Goal: Task Accomplishment & Management: Manage account settings

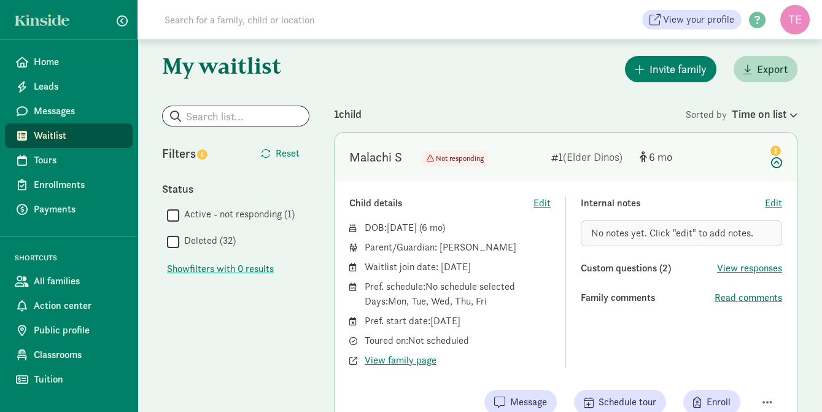
scroll to position [134, 0]
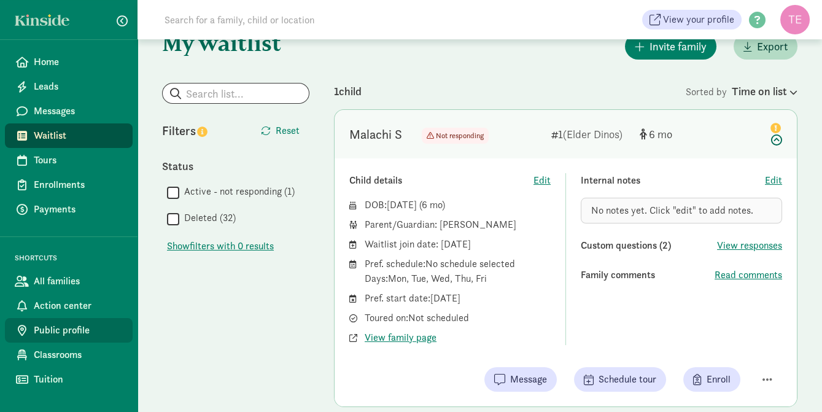
click at [71, 338] on link "Public profile" at bounding box center [69, 330] width 128 height 25
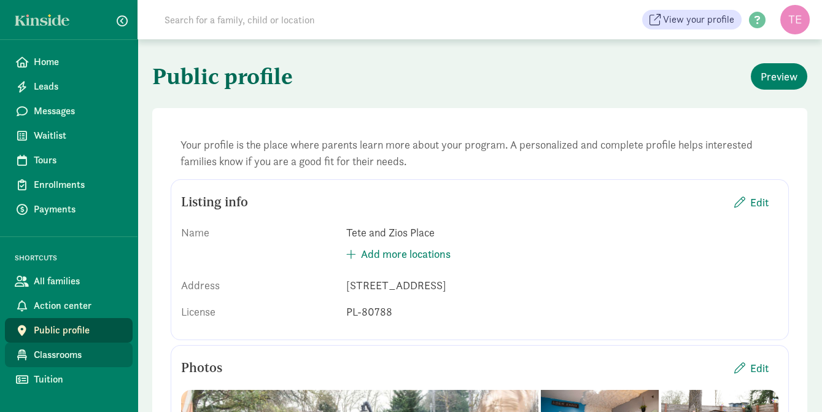
click at [64, 358] on span "Classrooms" at bounding box center [78, 355] width 89 height 15
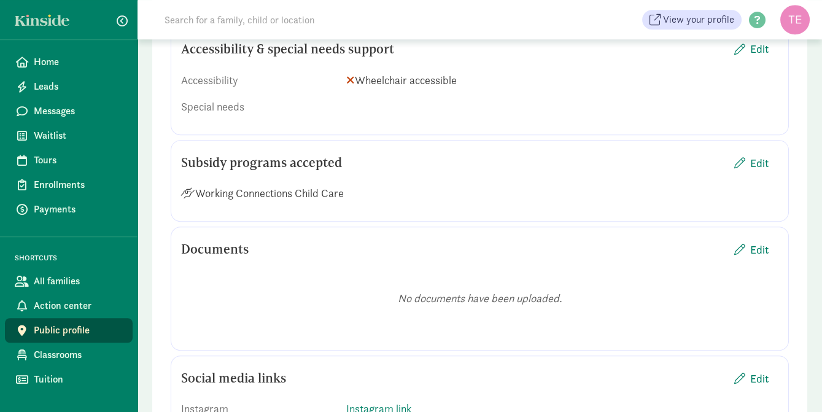
scroll to position [1914, 0]
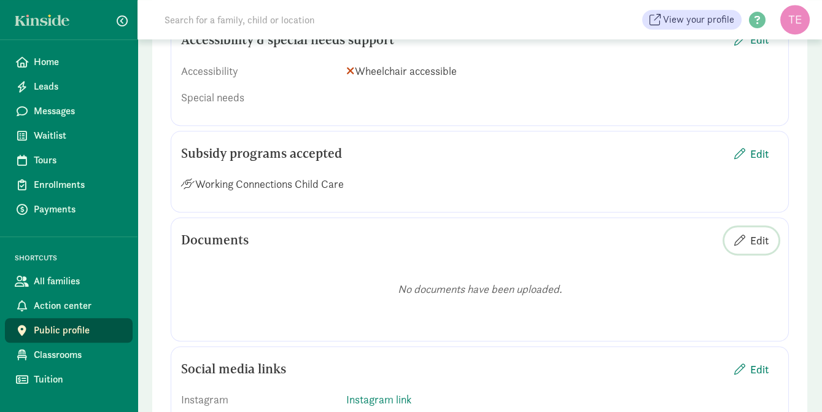
click at [749, 249] on span "Edit" at bounding box center [751, 240] width 34 height 17
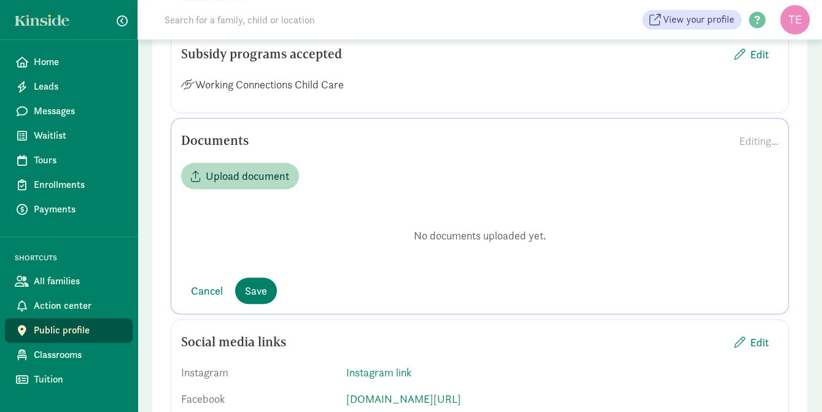
scroll to position [2023, 0]
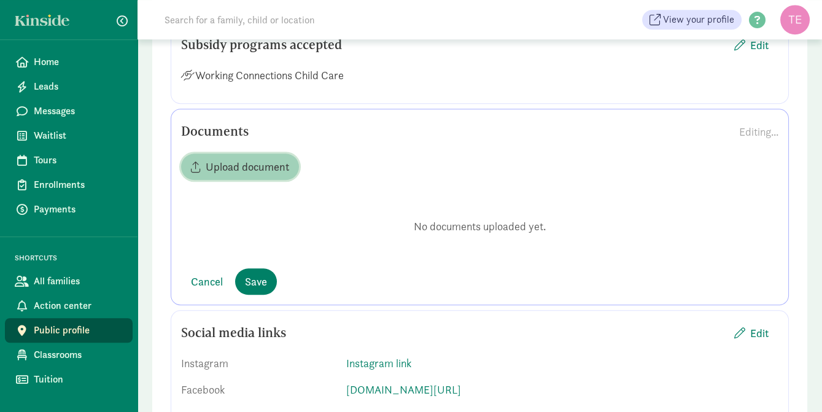
click at [278, 175] on span "Upload document" at bounding box center [248, 166] width 84 height 17
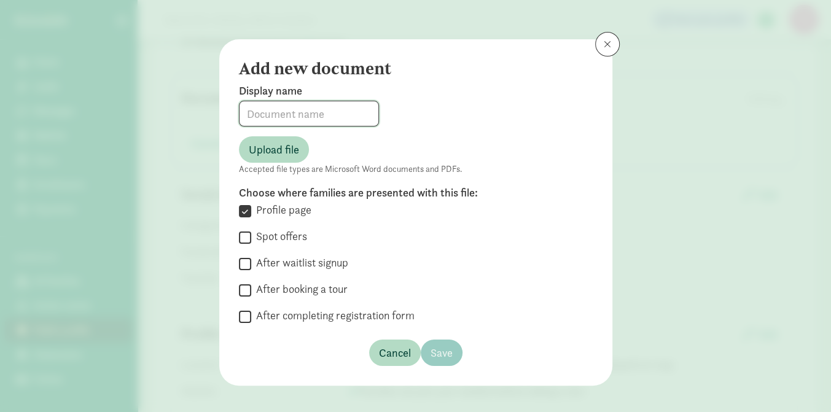
click at [311, 116] on input at bounding box center [308, 113] width 139 height 25
click at [267, 142] on span "Upload file" at bounding box center [274, 149] width 50 height 17
type input "2026 Handbook.pdf"
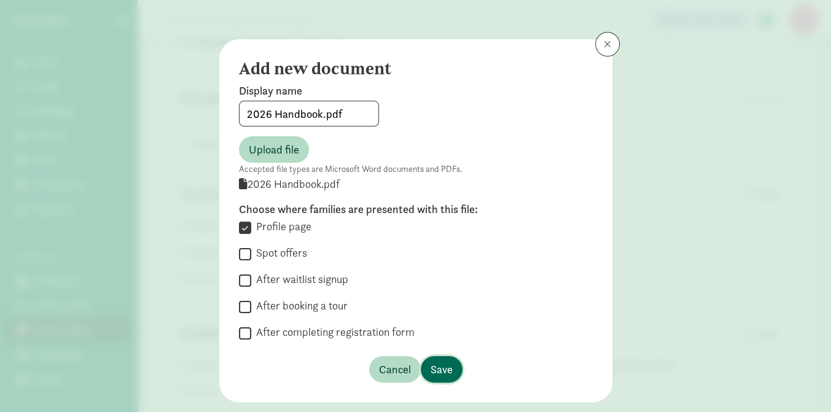
click at [437, 374] on span "Save" at bounding box center [441, 369] width 22 height 17
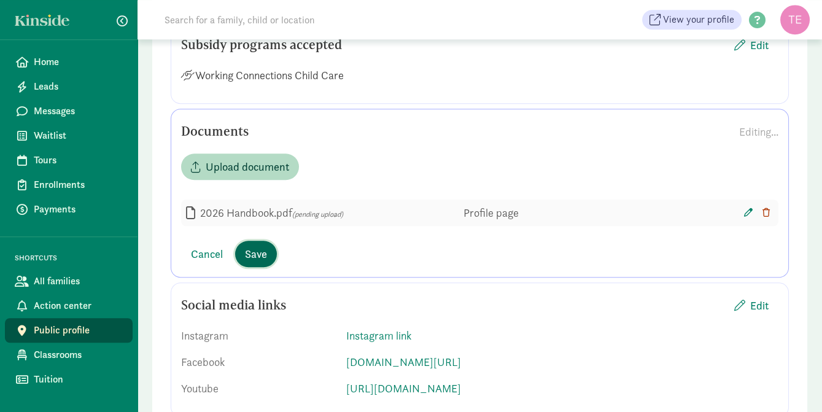
click at [259, 262] on span "Save" at bounding box center [256, 254] width 22 height 17
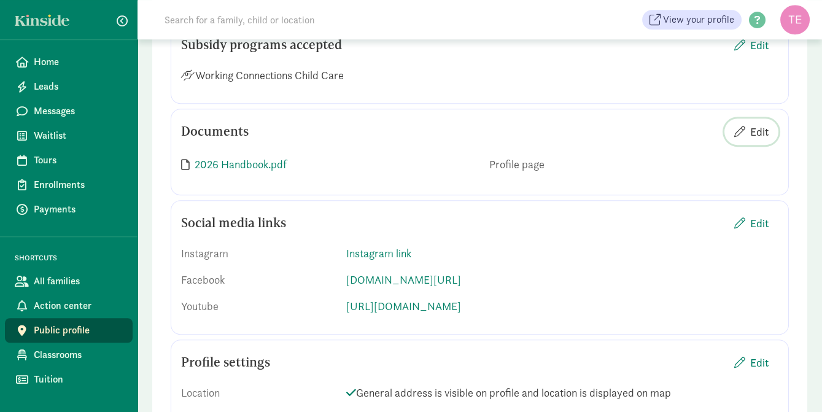
click at [758, 140] on span "Edit" at bounding box center [759, 131] width 18 height 17
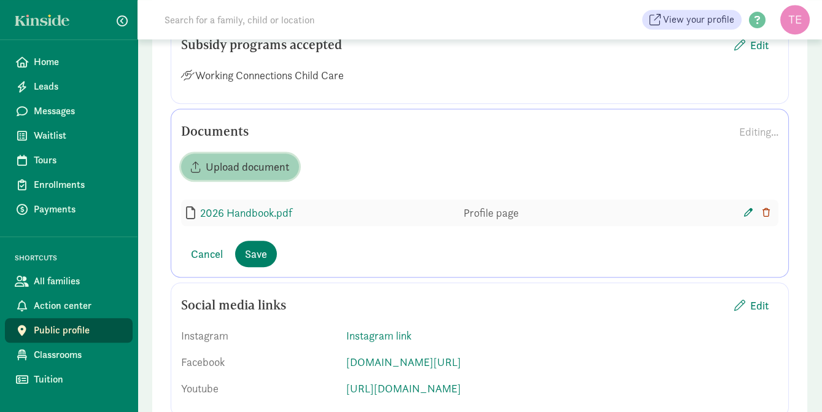
click at [250, 175] on span "Upload document" at bounding box center [248, 166] width 84 height 17
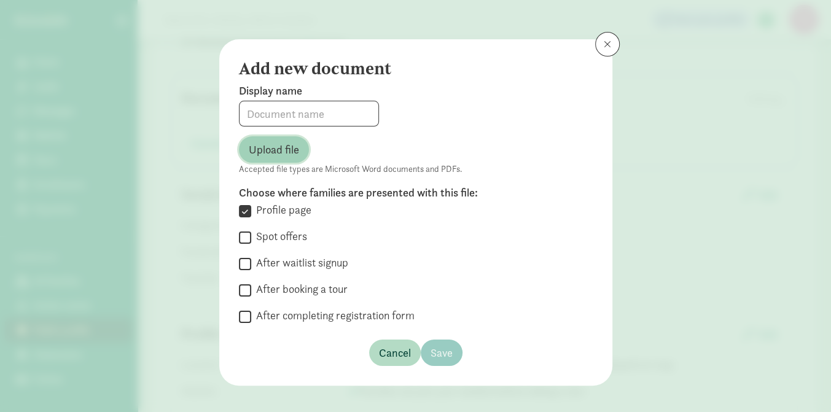
click at [281, 153] on span "Upload file" at bounding box center [274, 149] width 50 height 17
type input "registration document.docx"
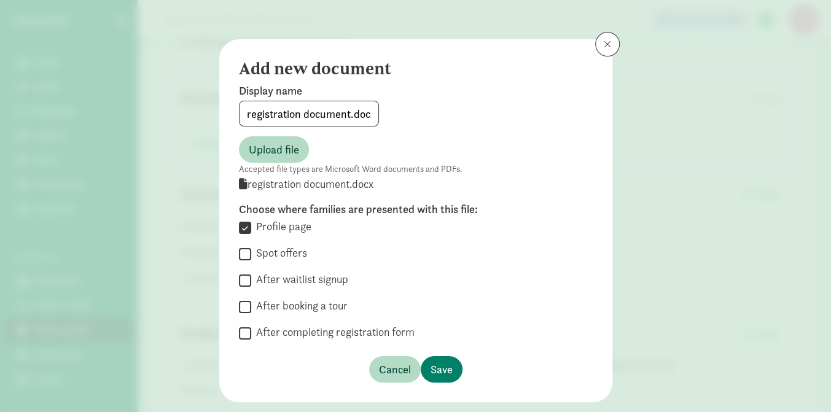
click at [242, 266] on div " Profile page  Spot offers  After waitlist signup  After booking a tour  A…" at bounding box center [416, 280] width 354 height 122
click at [241, 282] on input "After waitlist signup" at bounding box center [245, 280] width 12 height 17
checkbox input "true"
click at [241, 227] on input "Profile page" at bounding box center [245, 227] width 12 height 17
checkbox input "false"
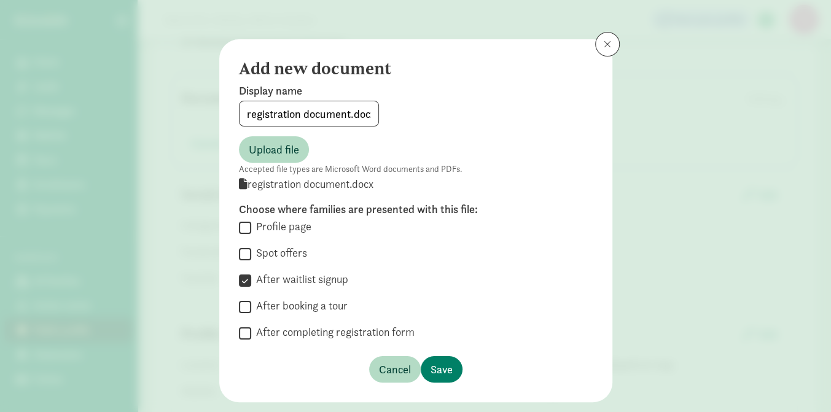
click at [240, 303] on input "After booking a tour" at bounding box center [245, 306] width 12 height 17
checkbox input "true"
click at [245, 251] on input "Spot offers" at bounding box center [245, 254] width 12 height 17
checkbox input "true"
click at [436, 367] on span "Save" at bounding box center [441, 369] width 22 height 17
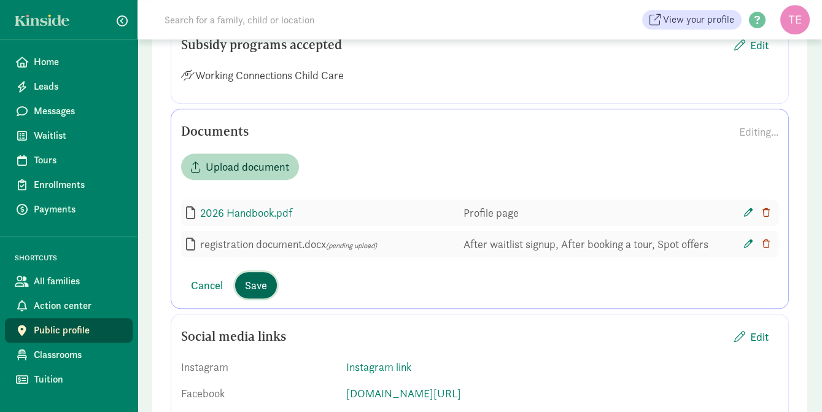
click at [252, 294] on span "Save" at bounding box center [256, 285] width 22 height 17
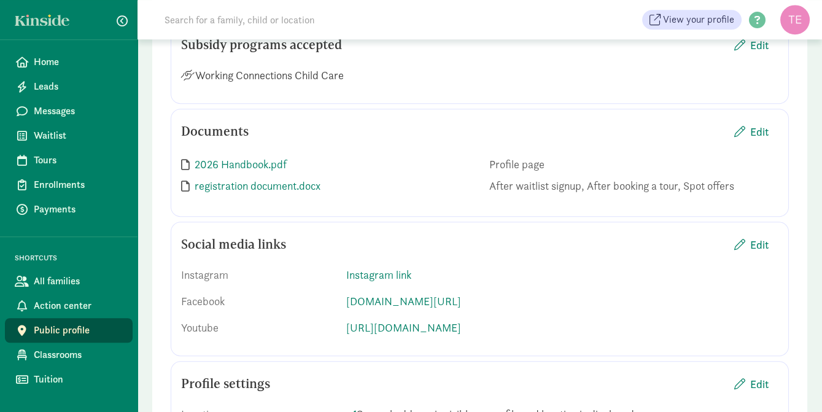
click at [373, 177] on div "2026 Handbook.pdf Profile page registration document.docx After waitlist signup…" at bounding box center [479, 175] width 597 height 63
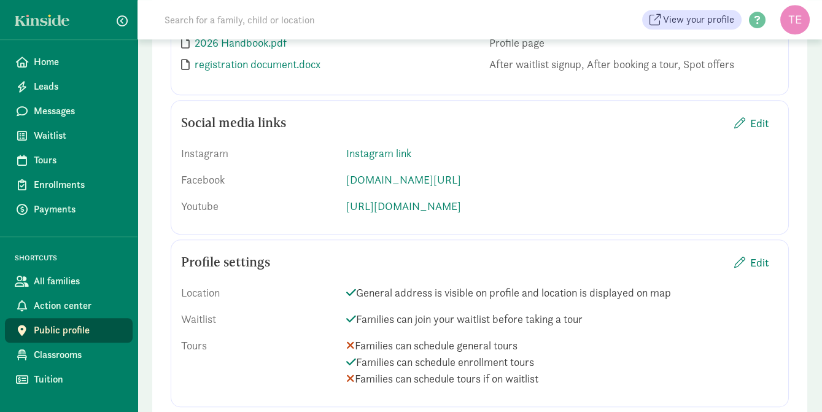
scroll to position [2225, 0]
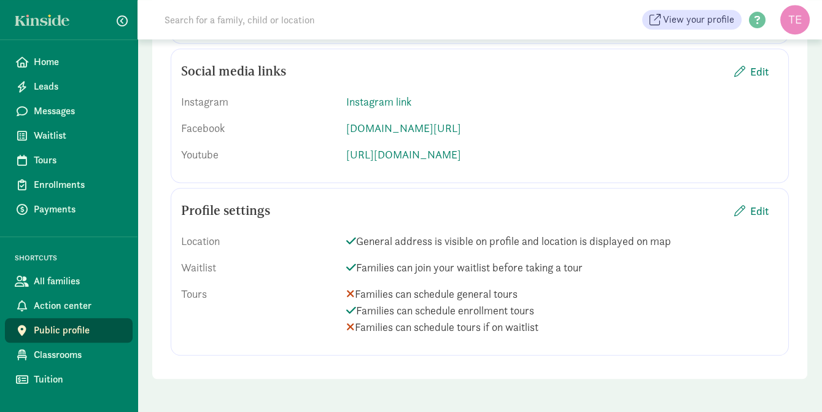
click at [373, 177] on div "Social media links Edit Instagram Instagram link Facebook Www.Facebook.com/tete…" at bounding box center [480, 116] width 618 height 134
click at [77, 184] on span "Enrollments" at bounding box center [78, 184] width 89 height 15
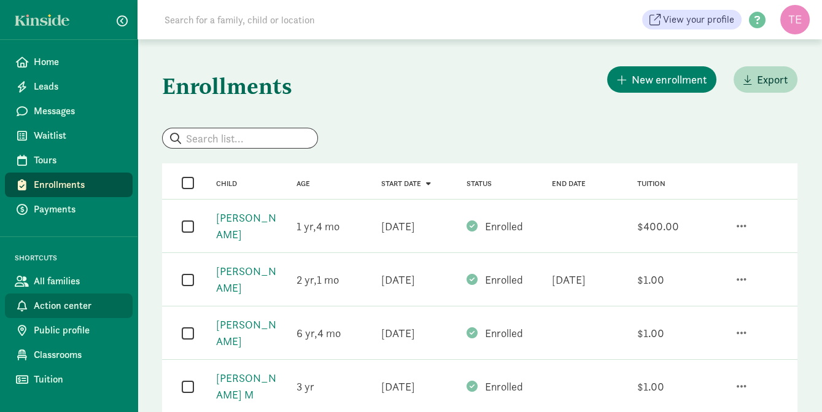
click at [56, 297] on link "Action center" at bounding box center [69, 306] width 128 height 25
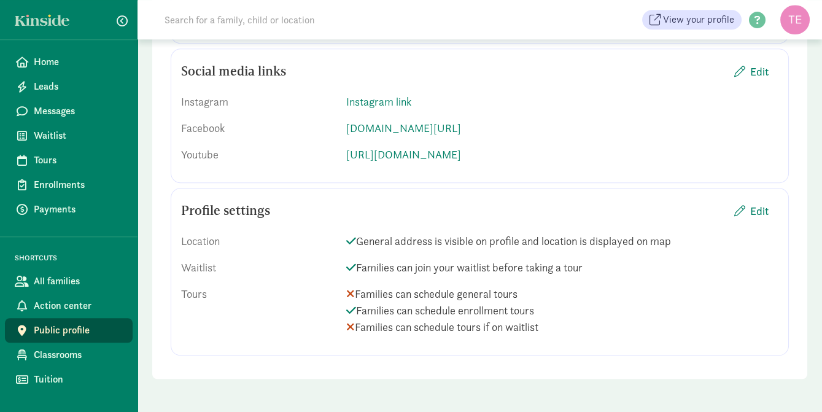
scroll to position [2225, 0]
click at [53, 274] on span "All families" at bounding box center [78, 281] width 89 height 15
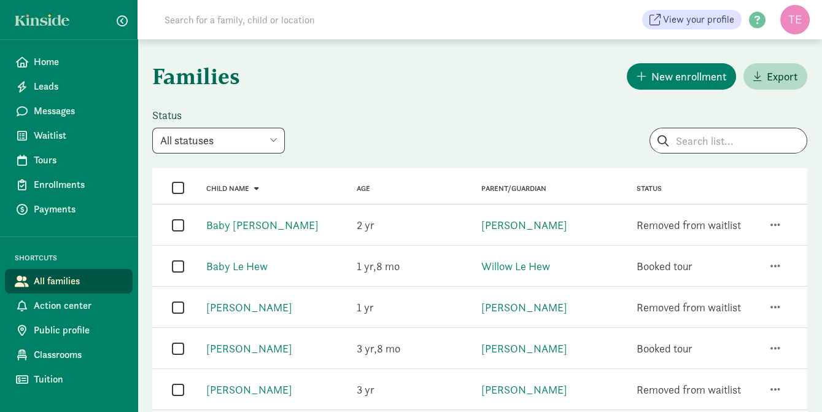
click at [255, 148] on select "All statuses Enrolled Inactive Removed from waitlist On waitlist Booked tour Le…" at bounding box center [218, 141] width 133 height 26
click at [152, 128] on select "All statuses Enrolled Inactive Removed from waitlist On waitlist Booked tour Le…" at bounding box center [218, 141] width 133 height 26
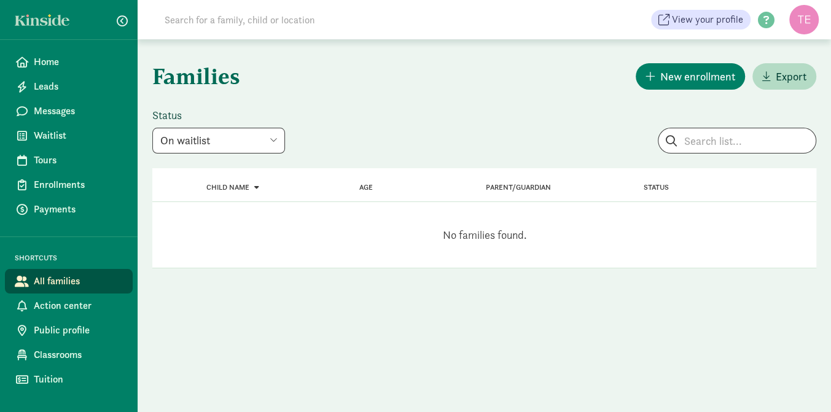
click at [244, 149] on select "All statuses Enrolled Inactive Removed from waitlist On waitlist Booked tour Le…" at bounding box center [218, 141] width 133 height 26
click at [152, 128] on select "All statuses Enrolled Inactive Removed from waitlist On waitlist Booked tour Le…" at bounding box center [218, 141] width 133 height 26
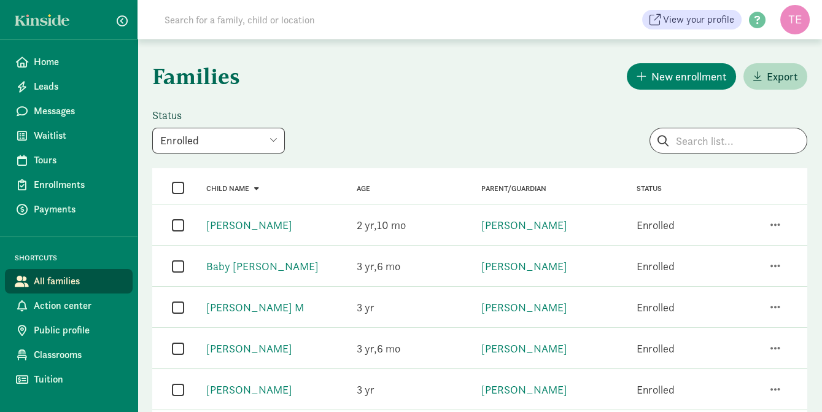
select select "inactive"
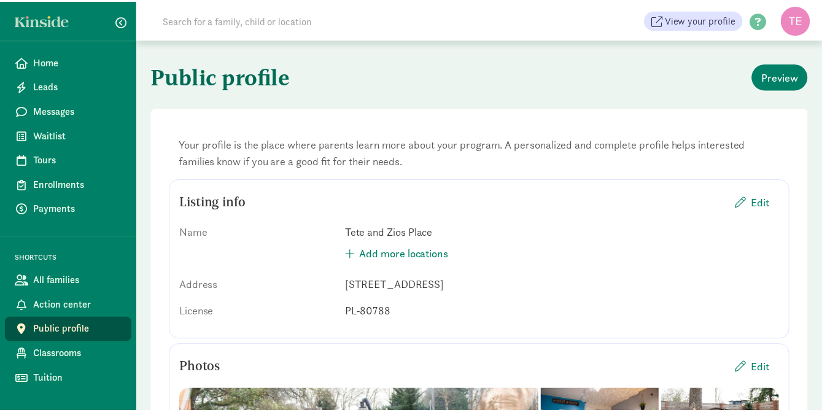
scroll to position [2225, 0]
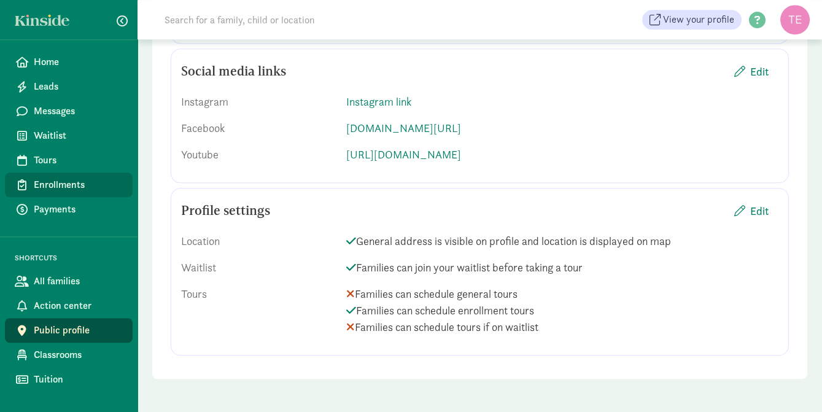
click at [65, 182] on span "Enrollments" at bounding box center [78, 184] width 89 height 15
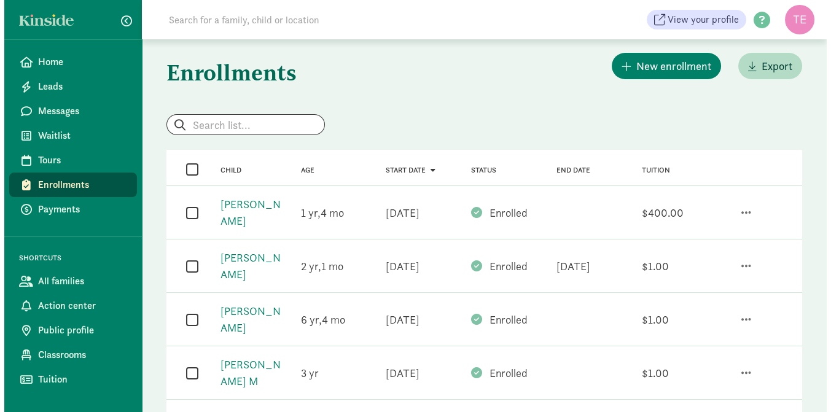
scroll to position [16, 0]
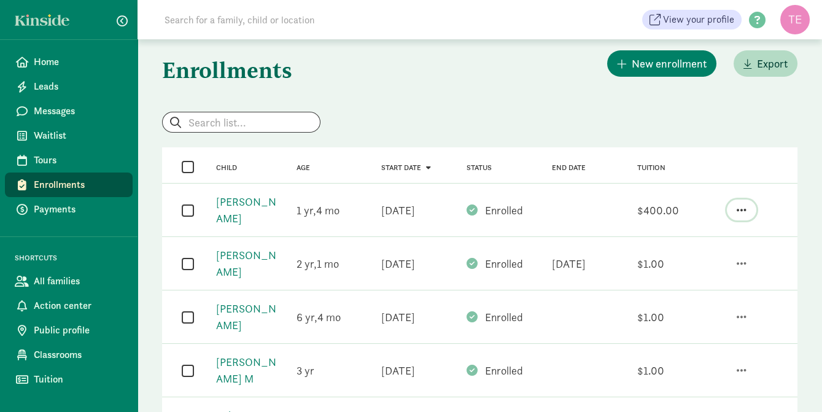
click at [738, 204] on span "button" at bounding box center [742, 209] width 10 height 11
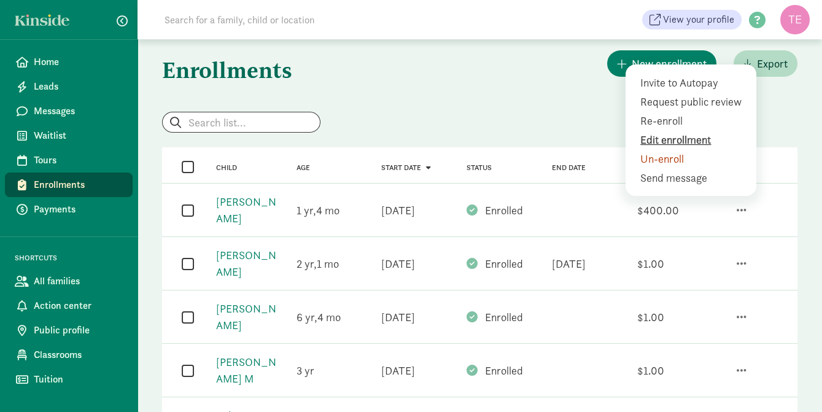
click at [687, 150] on div "Edit enrollment" at bounding box center [693, 158] width 106 height 17
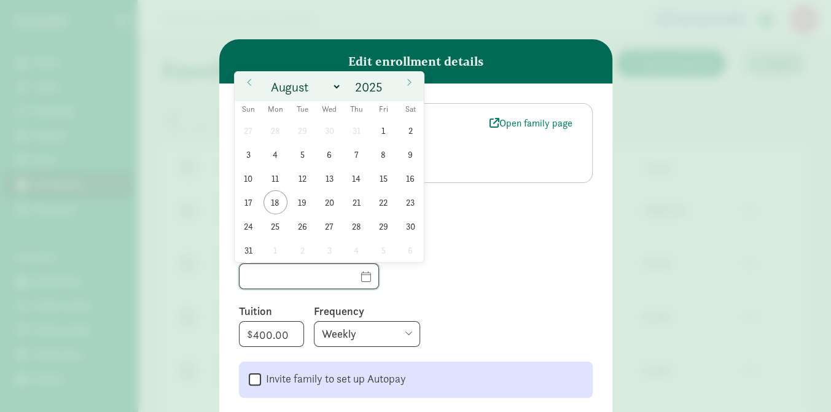
click at [349, 273] on input "text" at bounding box center [308, 276] width 139 height 25
click at [379, 225] on span "29" at bounding box center [384, 226] width 24 height 24
type input "08/29/2025"
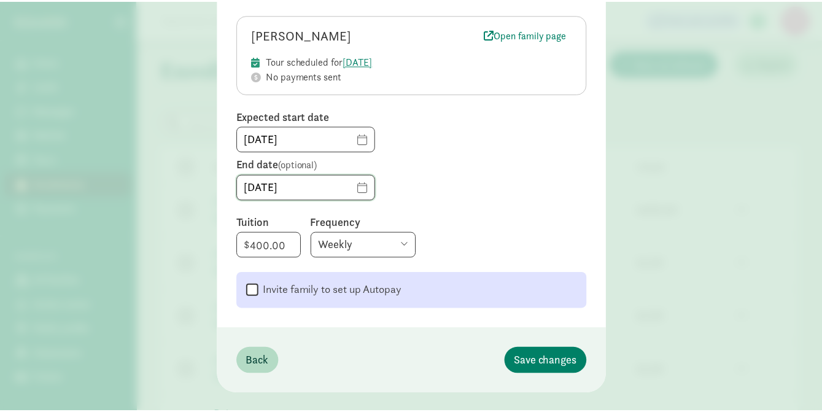
scroll to position [89, 0]
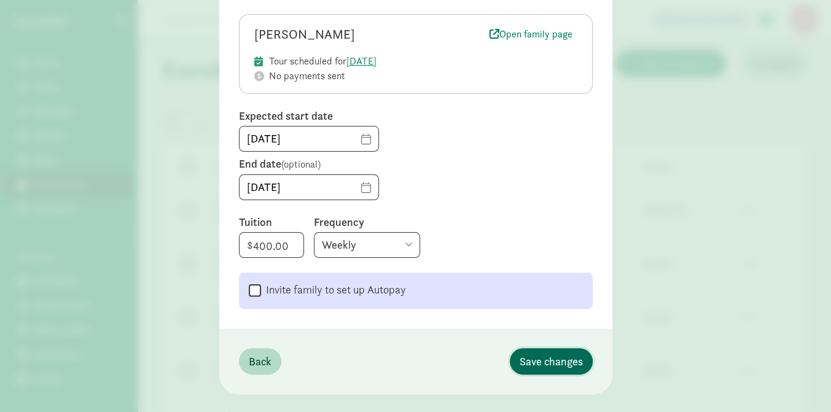
click at [551, 355] on span "Save changes" at bounding box center [550, 361] width 63 height 17
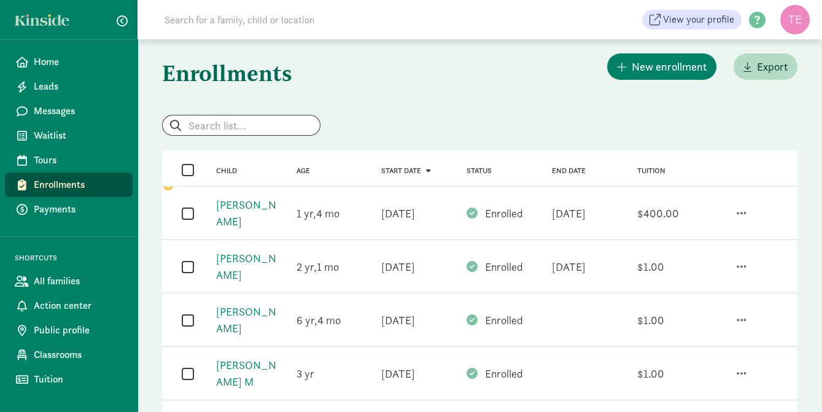
scroll to position [0, 0]
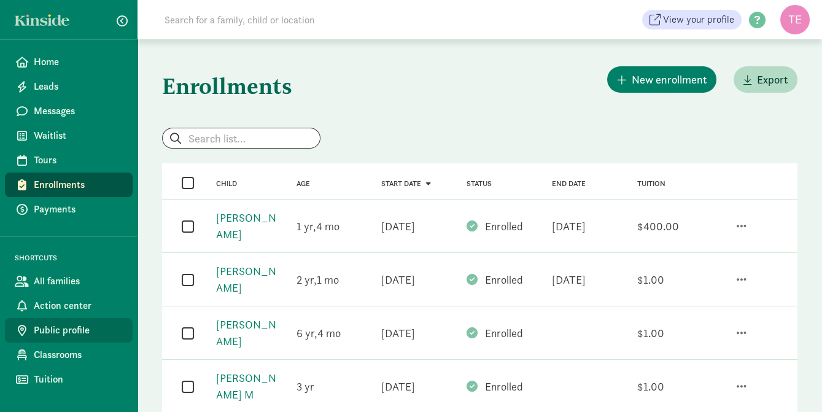
click at [65, 327] on span "Public profile" at bounding box center [78, 330] width 89 height 15
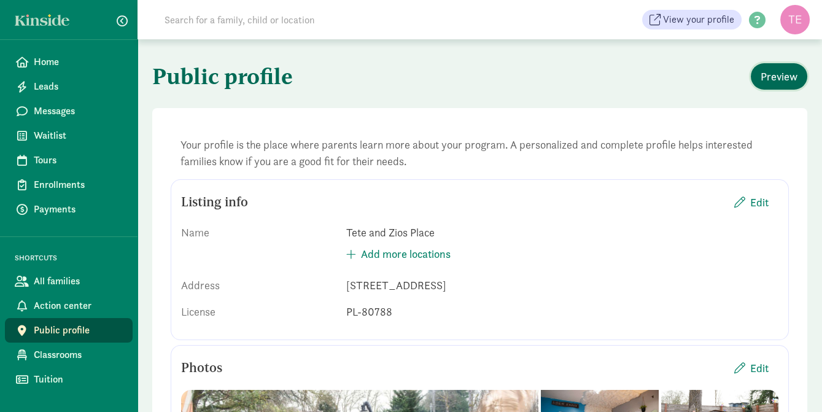
click at [788, 74] on span "Preview" at bounding box center [779, 76] width 37 height 17
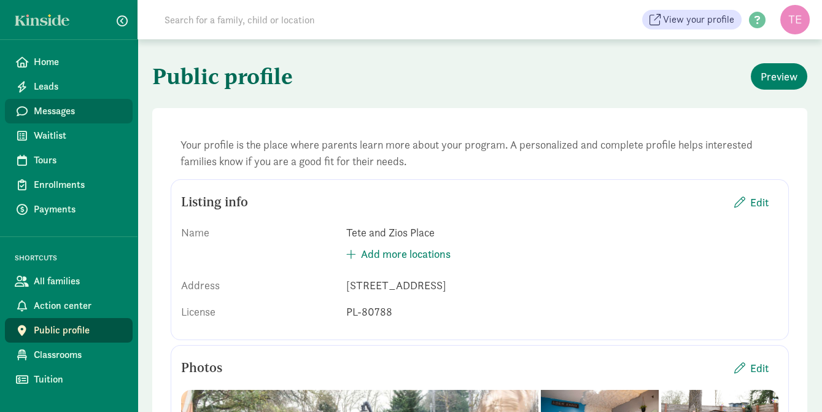
click at [72, 109] on span "Messages" at bounding box center [78, 111] width 89 height 15
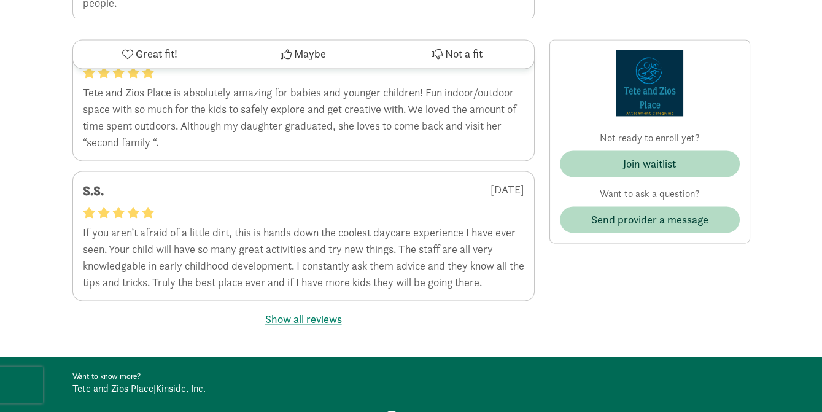
scroll to position [3640, 0]
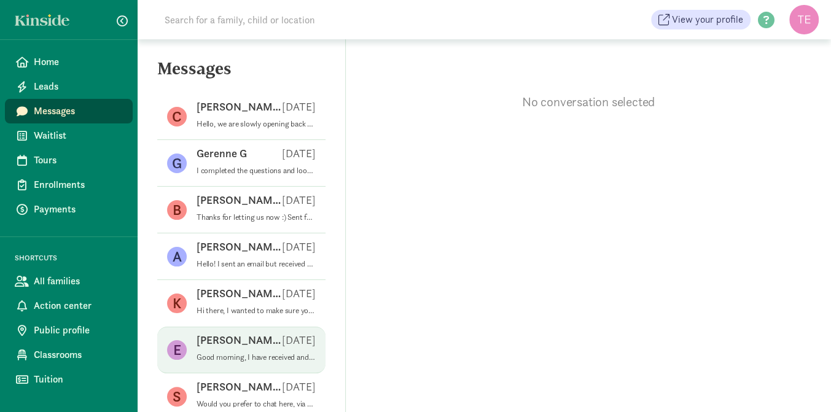
click at [217, 346] on p "[PERSON_NAME]" at bounding box center [238, 340] width 85 height 15
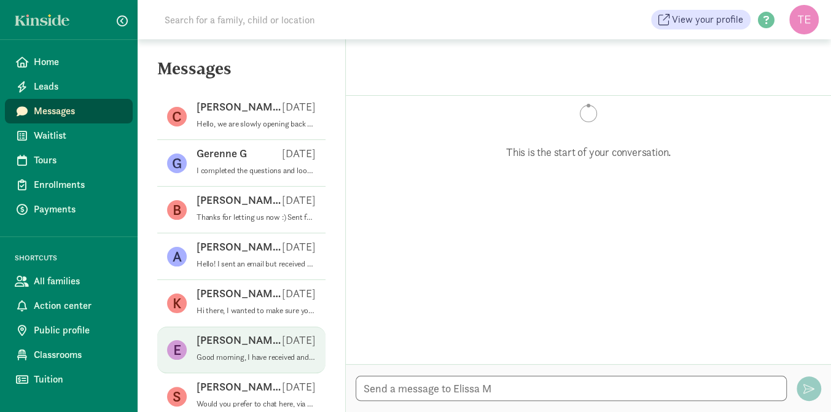
scroll to position [236, 0]
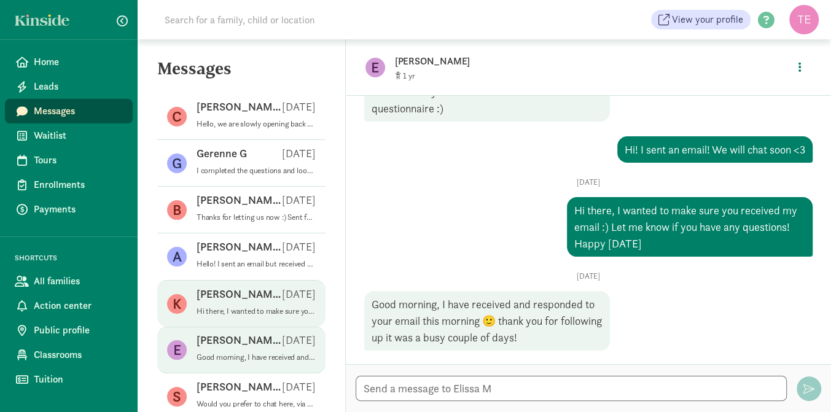
click at [227, 307] on p "Hi there, I wanted to make sure you got my email :-). Are we still on for 510 t…" at bounding box center [255, 311] width 119 height 10
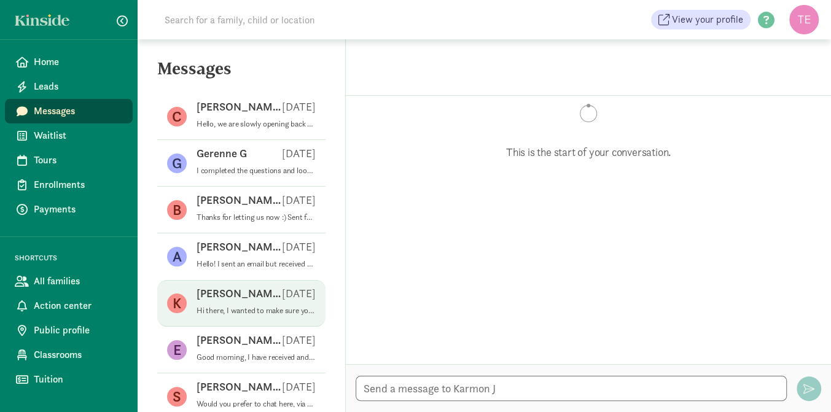
scroll to position [995, 0]
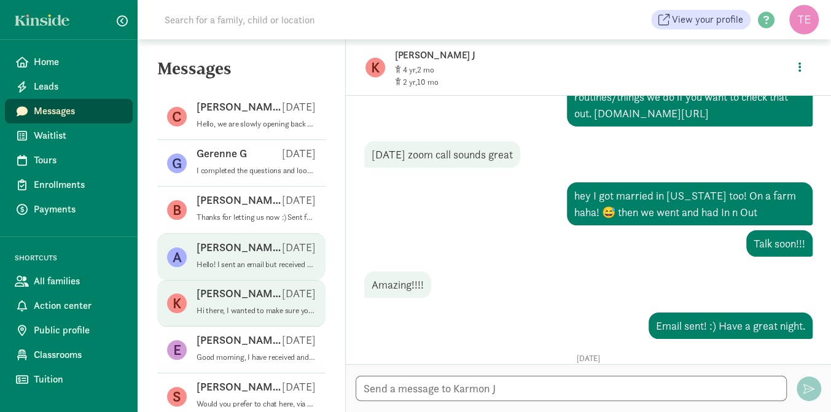
click at [229, 258] on div "Angelica C Feb 25" at bounding box center [255, 250] width 119 height 20
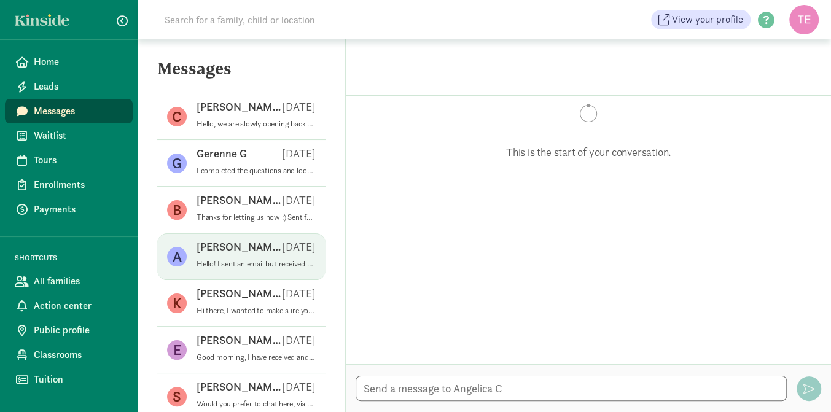
scroll to position [131, 0]
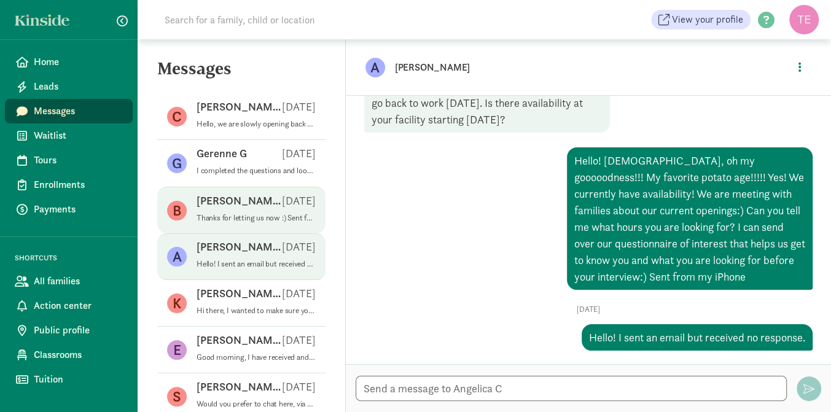
click at [227, 208] on div "Brooke C Apr 03" at bounding box center [255, 203] width 119 height 20
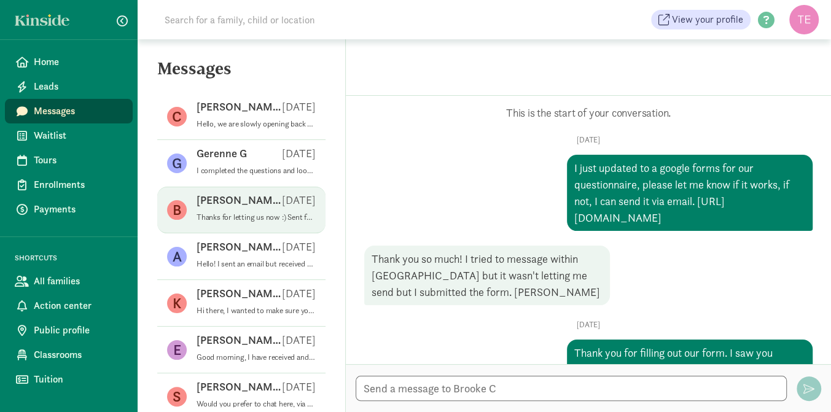
scroll to position [1822, 0]
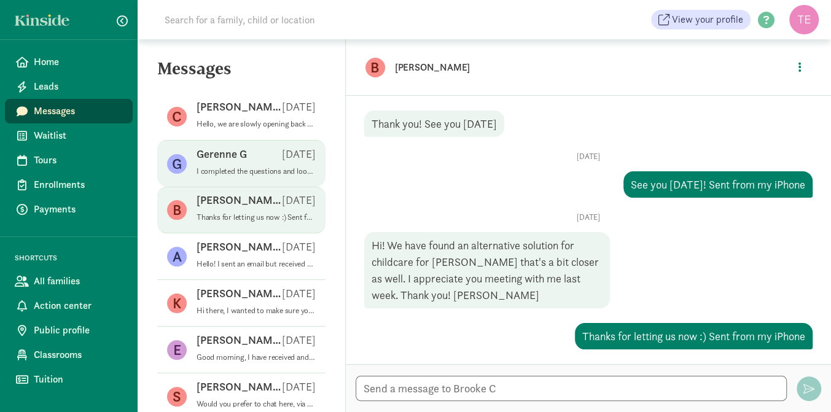
click at [226, 163] on div "Gerenne G May 27" at bounding box center [255, 157] width 119 height 20
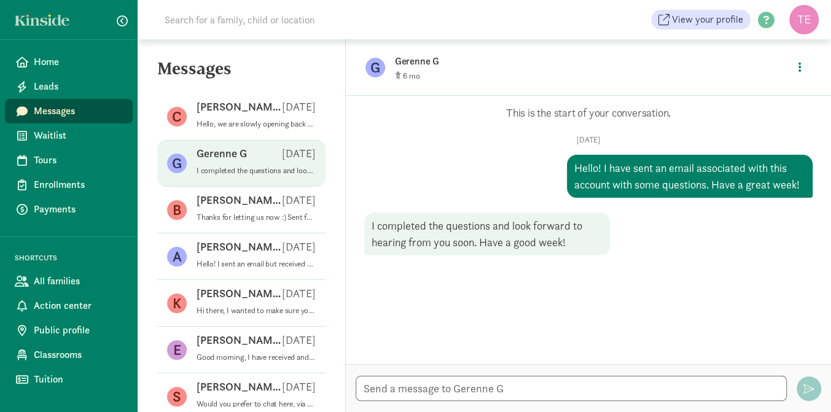
click at [226, 163] on div "Gerenne G May 27" at bounding box center [255, 156] width 119 height 20
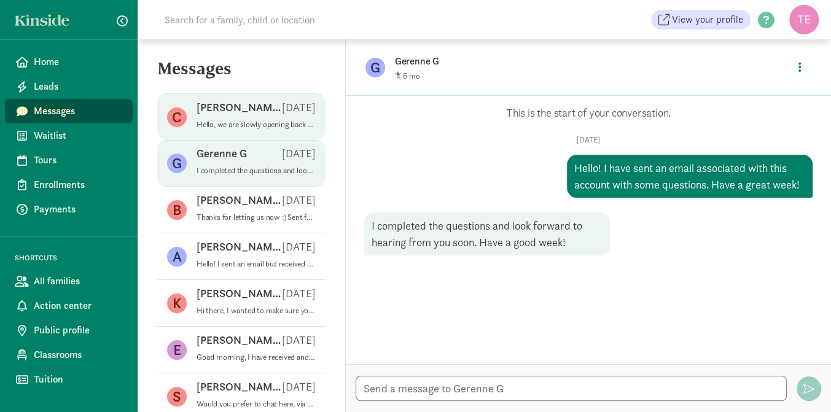
click at [227, 130] on span "Carlee H Aug 18 Hello, we are slowly opening back up. If you could please fill …" at bounding box center [255, 117] width 119 height 34
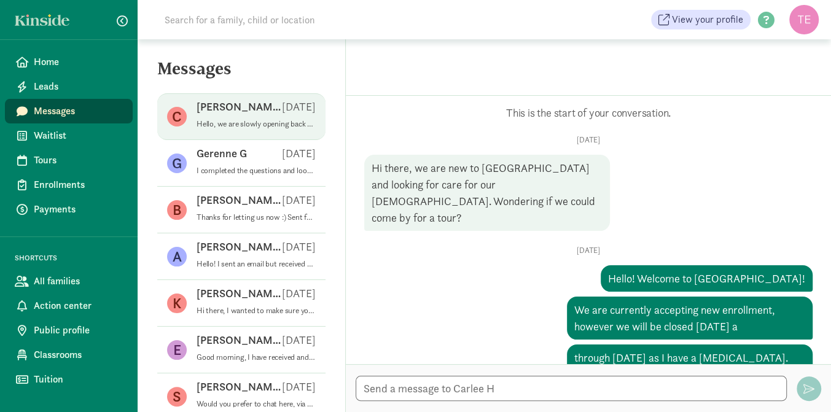
scroll to position [499, 0]
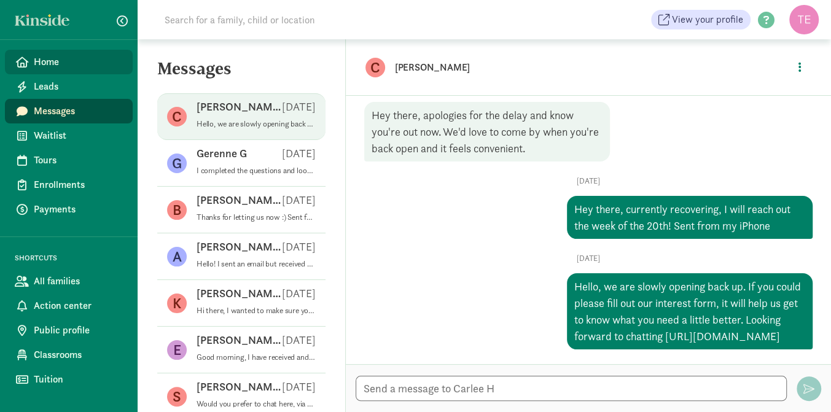
click at [55, 58] on span "Home" at bounding box center [78, 62] width 89 height 15
